Goal: Register for event/course

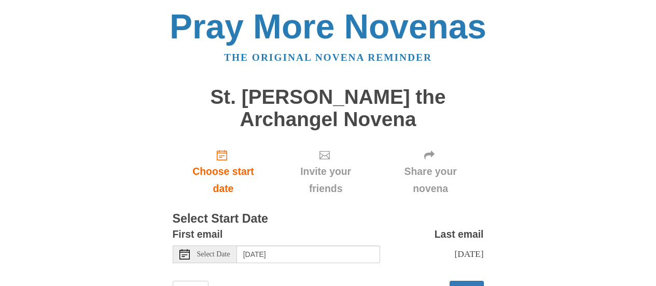
scroll to position [46, 0]
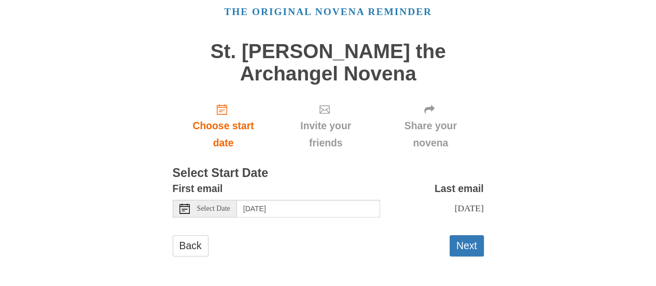
click at [197, 213] on div "Select Date" at bounding box center [205, 209] width 64 height 18
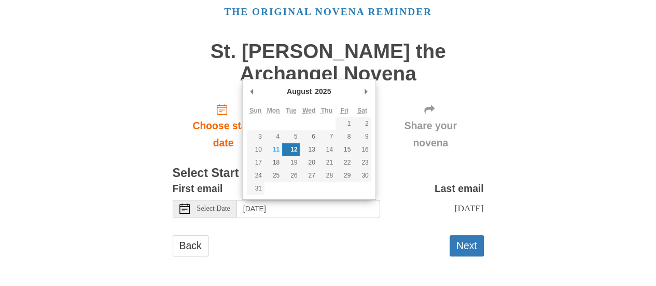
click at [319, 242] on div "Back Next" at bounding box center [328, 250] width 311 height 31
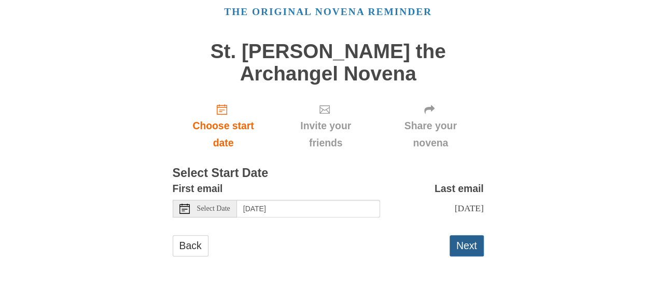
click at [463, 246] on button "Next" at bounding box center [466, 245] width 34 height 21
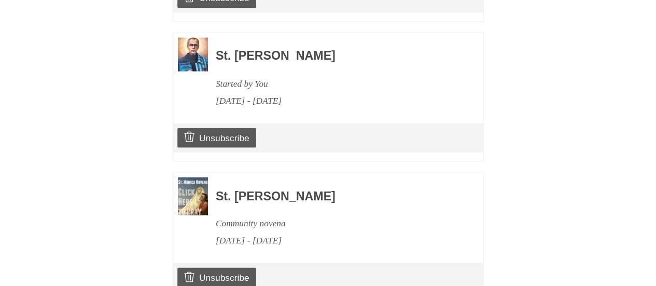
scroll to position [993, 0]
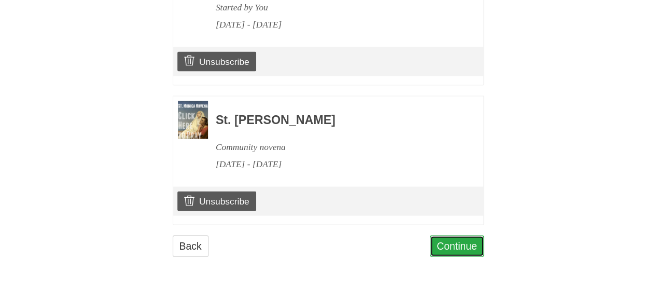
click at [443, 242] on link "Continue" at bounding box center [457, 245] width 54 height 21
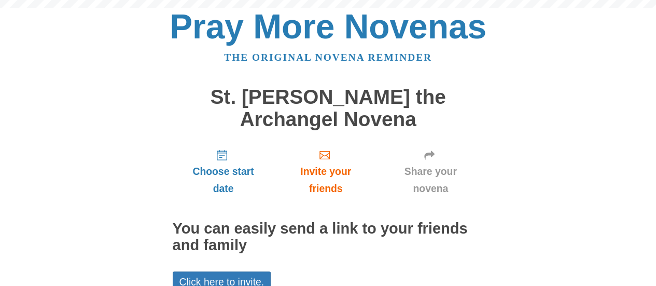
scroll to position [105, 0]
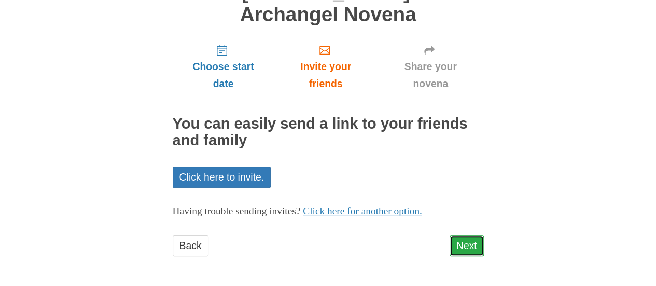
click at [450, 245] on link "Next" at bounding box center [466, 245] width 34 height 21
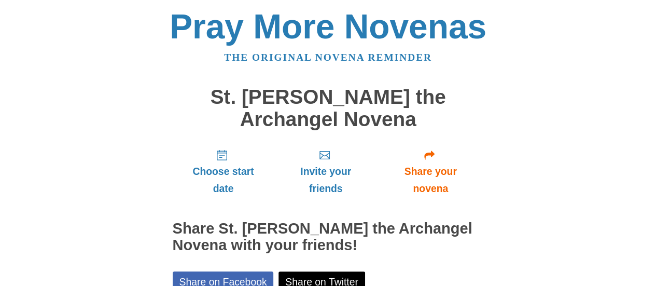
scroll to position [151, 0]
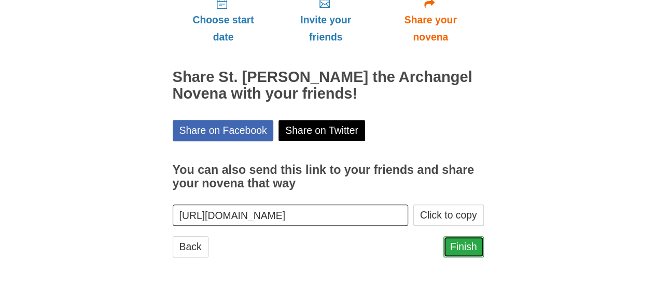
click at [453, 244] on link "Finish" at bounding box center [463, 246] width 40 height 21
